Goal: Transaction & Acquisition: Purchase product/service

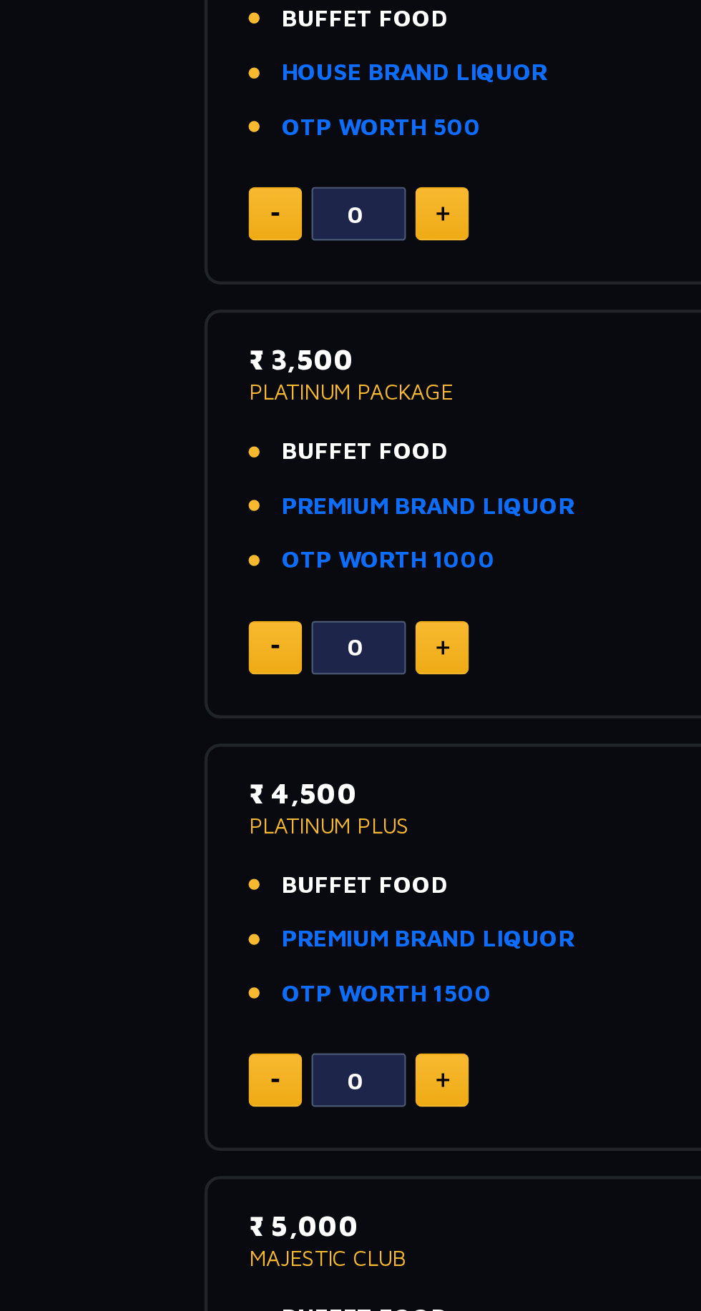
scroll to position [2, 0]
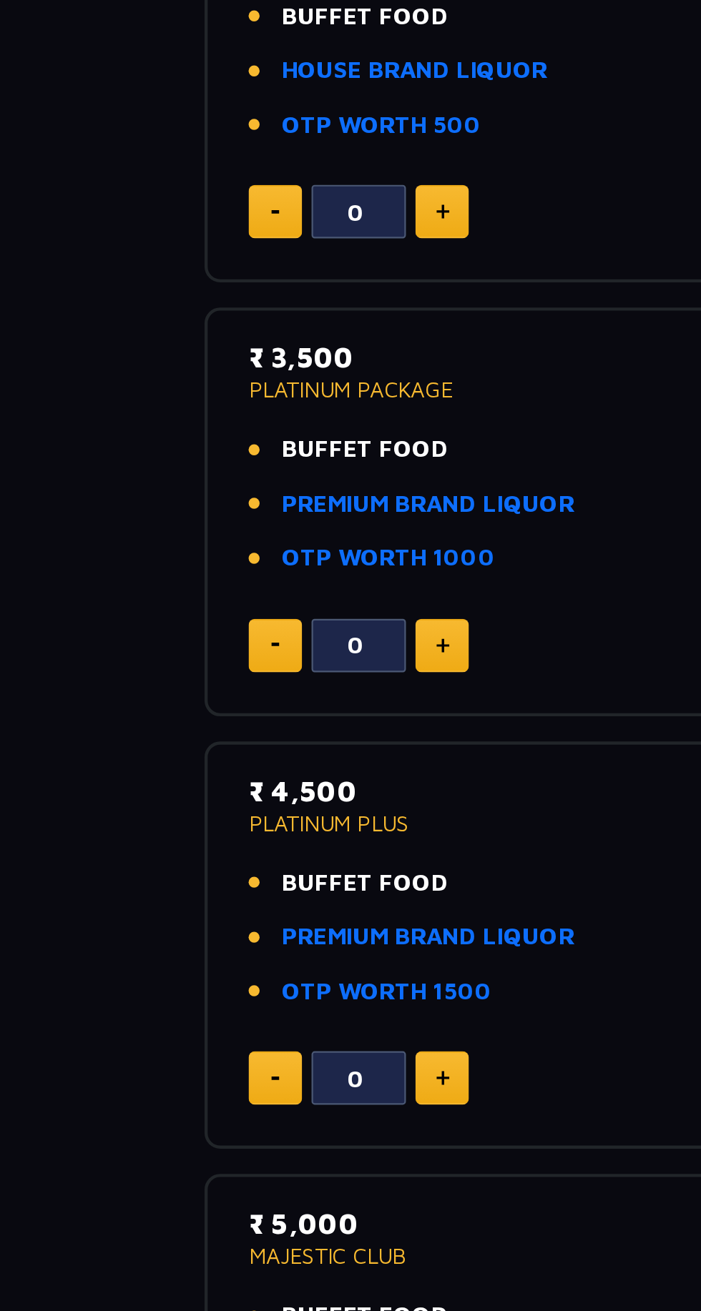
click at [214, 924] on link "PREMIUM BRAND LIQUOR" at bounding box center [194, 926] width 133 height 16
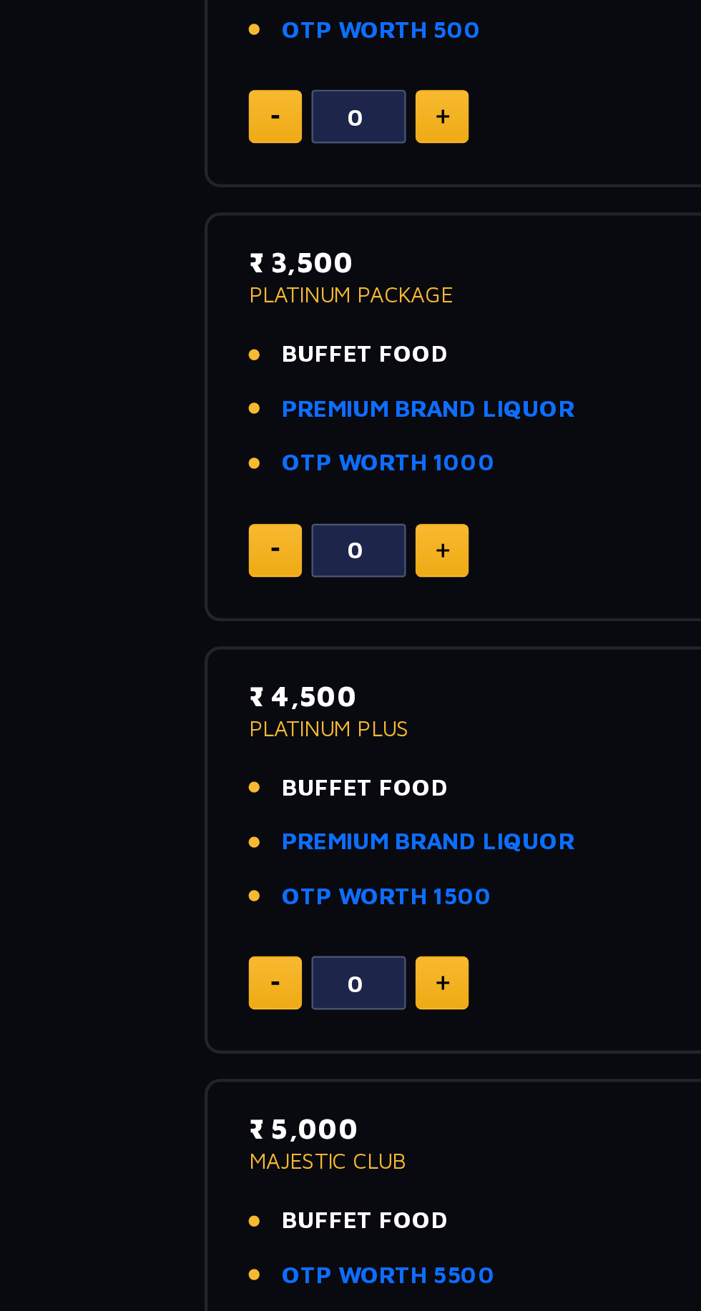
click at [237, 728] on link "PREMIUM BRAND LIQUOR" at bounding box center [194, 729] width 133 height 16
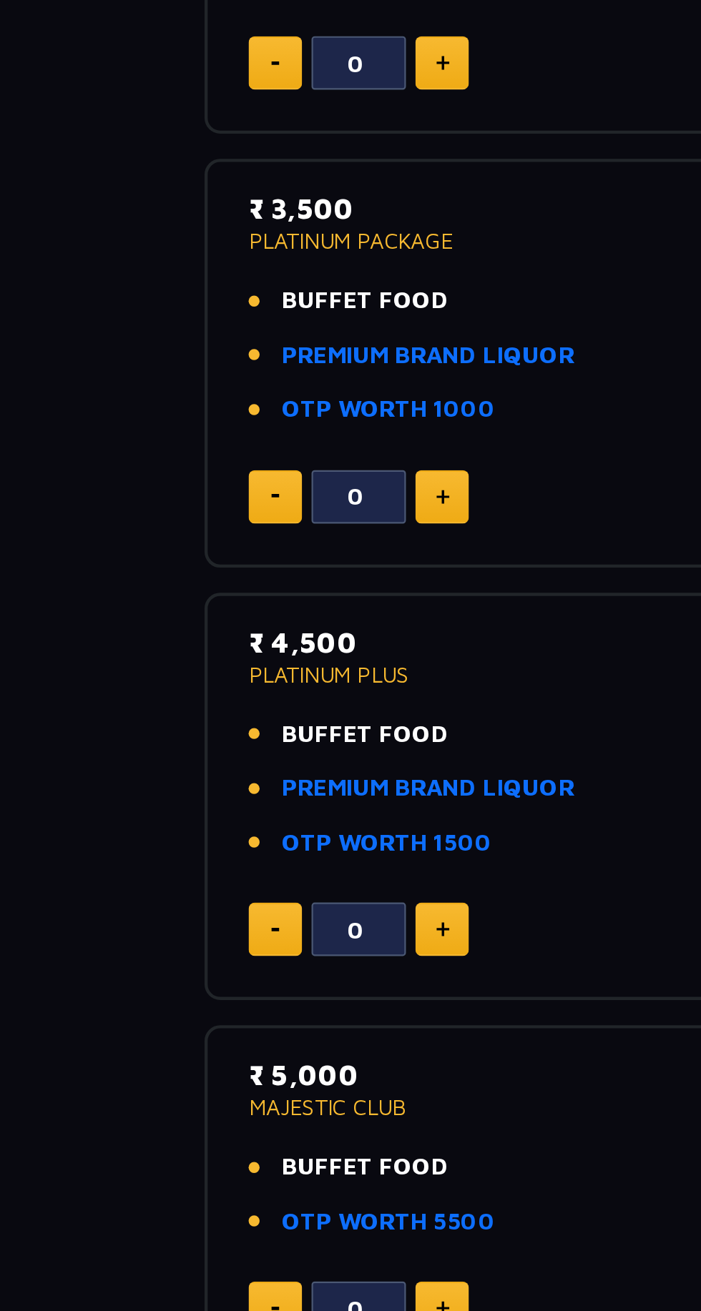
click at [239, 927] on link "PREMIUM BRAND LIQUOR" at bounding box center [194, 926] width 133 height 16
